Goal: Find specific page/section: Find specific page/section

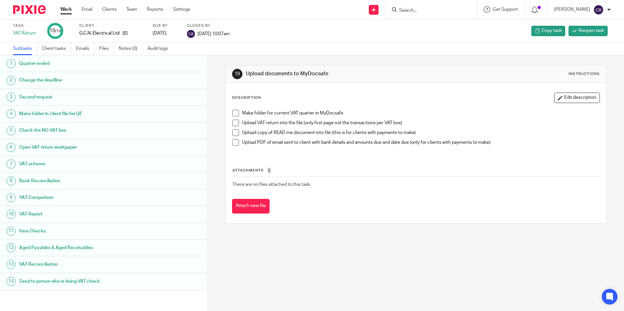
click at [428, 7] on form at bounding box center [432, 10] width 69 height 8
click at [429, 10] on input "Search" at bounding box center [427, 11] width 59 height 6
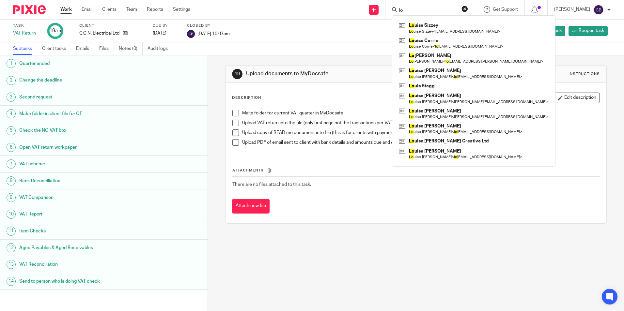
type input "l"
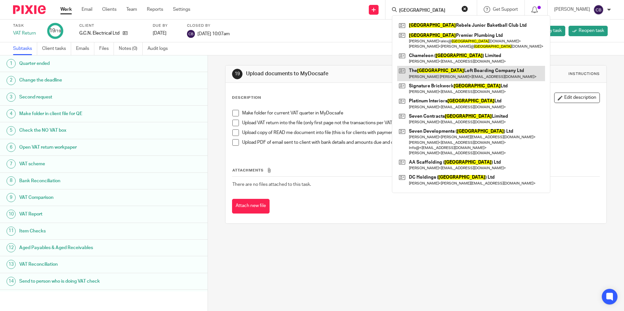
type input "essex"
click at [462, 74] on link at bounding box center [471, 73] width 148 height 15
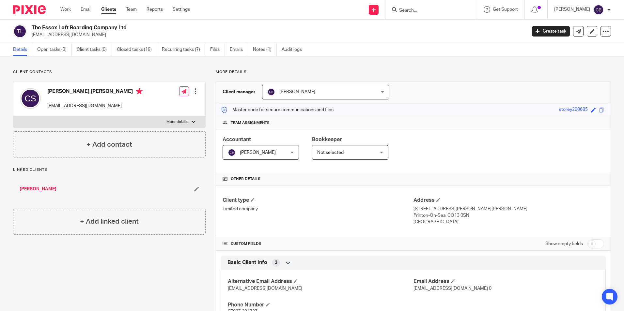
drag, startPoint x: 59, startPoint y: 53, endPoint x: 59, endPoint y: 67, distance: 13.7
click at [59, 53] on link "Open tasks (3)" at bounding box center [54, 49] width 35 height 13
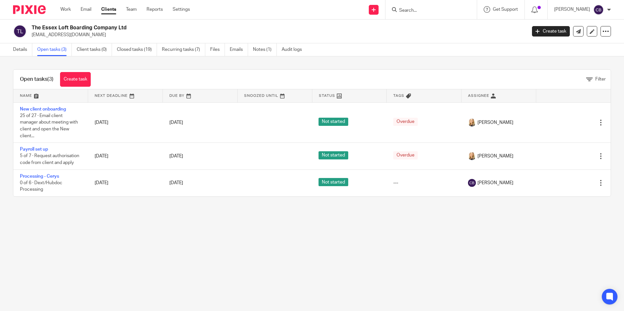
drag, startPoint x: 391, startPoint y: 255, endPoint x: 392, endPoint y: 271, distance: 16.0
click at [391, 259] on main "The Essex Loft Boarding Company Ltd [EMAIL_ADDRESS][DOMAIN_NAME] Create task Up…" at bounding box center [312, 155] width 624 height 311
drag, startPoint x: 440, startPoint y: 311, endPoint x: 431, endPoint y: 315, distance: 10.2
click at [13, 48] on link "Details" at bounding box center [22, 49] width 19 height 13
